Goal: Understand process/instructions

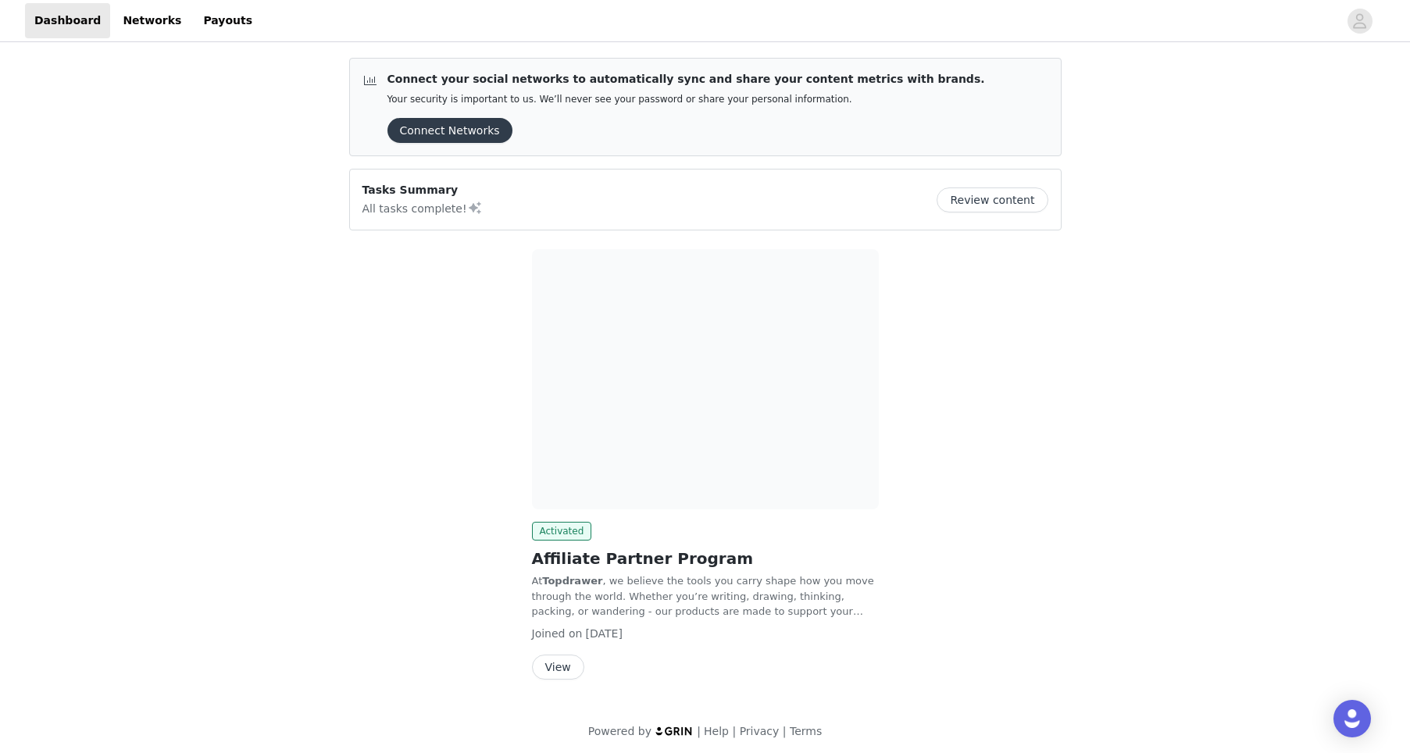
click at [1032, 199] on button "Review content" at bounding box center [991, 199] width 111 height 25
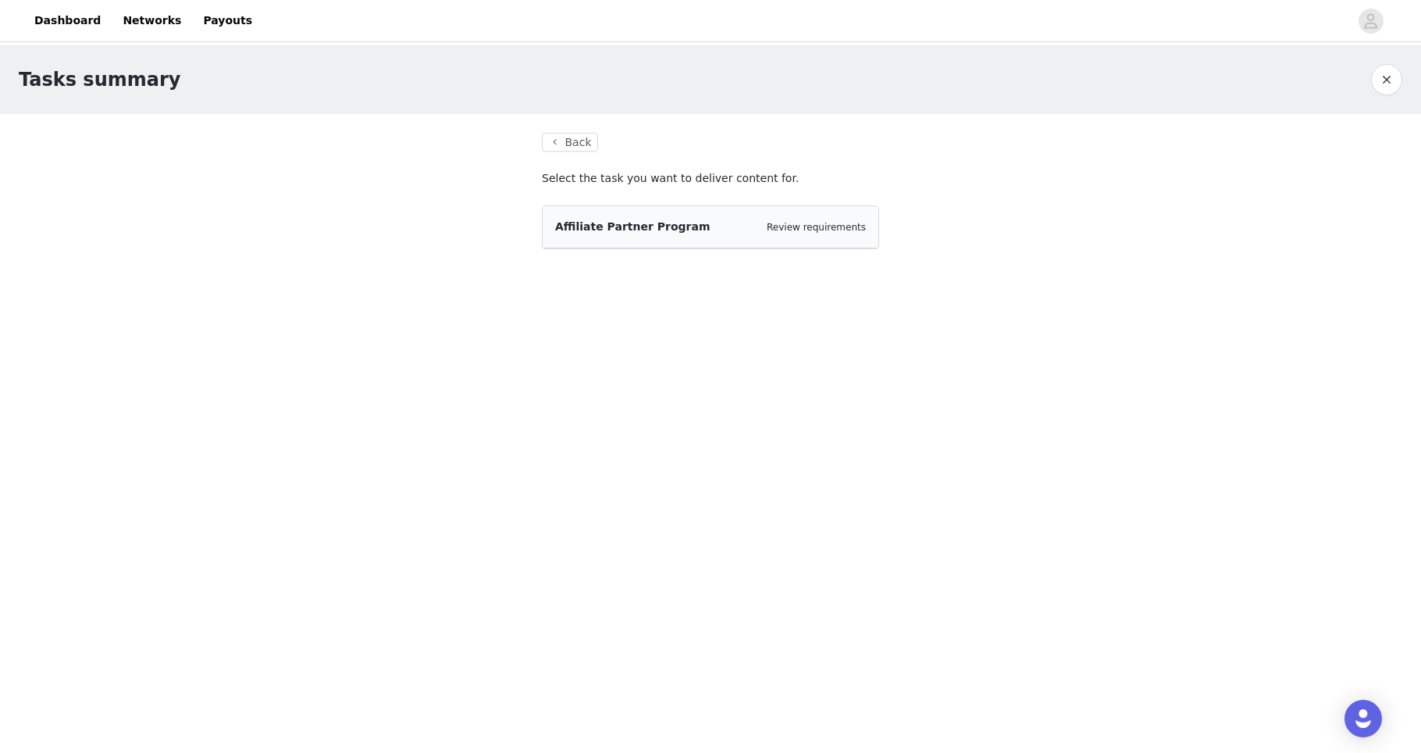
click at [608, 226] on span "Affiliate Partner Program" at bounding box center [632, 226] width 155 height 12
click at [559, 144] on button "Back" at bounding box center [570, 142] width 56 height 19
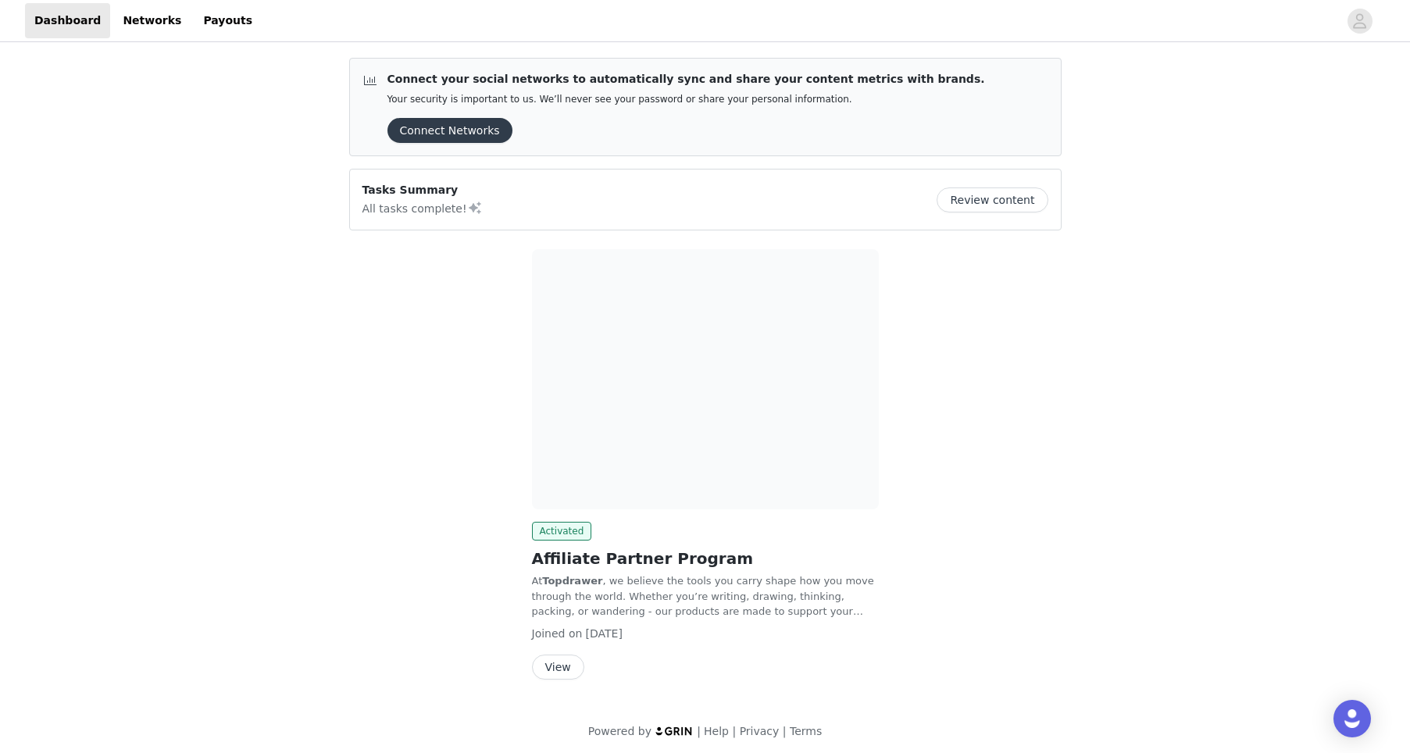
click at [572, 670] on button "View" at bounding box center [558, 666] width 52 height 25
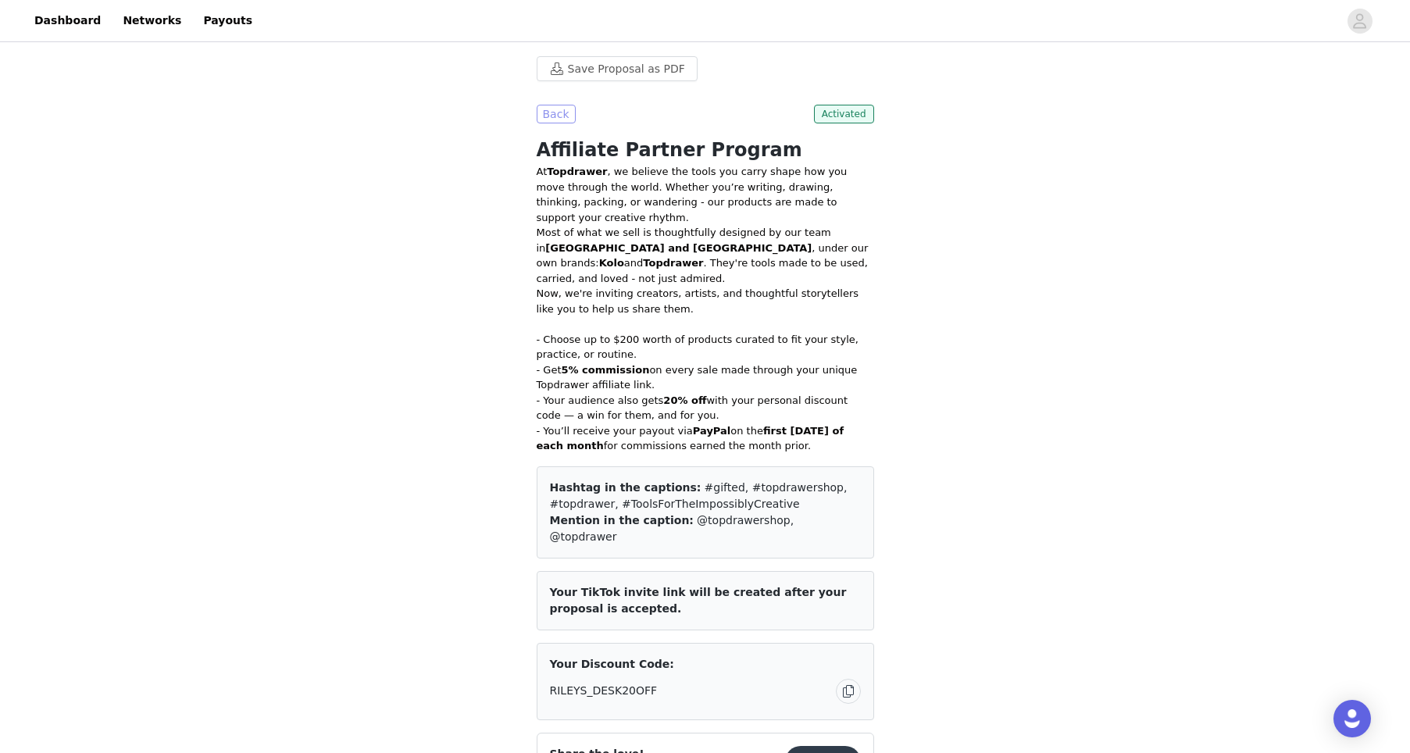
click at [560, 109] on button "Back" at bounding box center [556, 114] width 39 height 19
